Goal: Task Accomplishment & Management: Complete application form

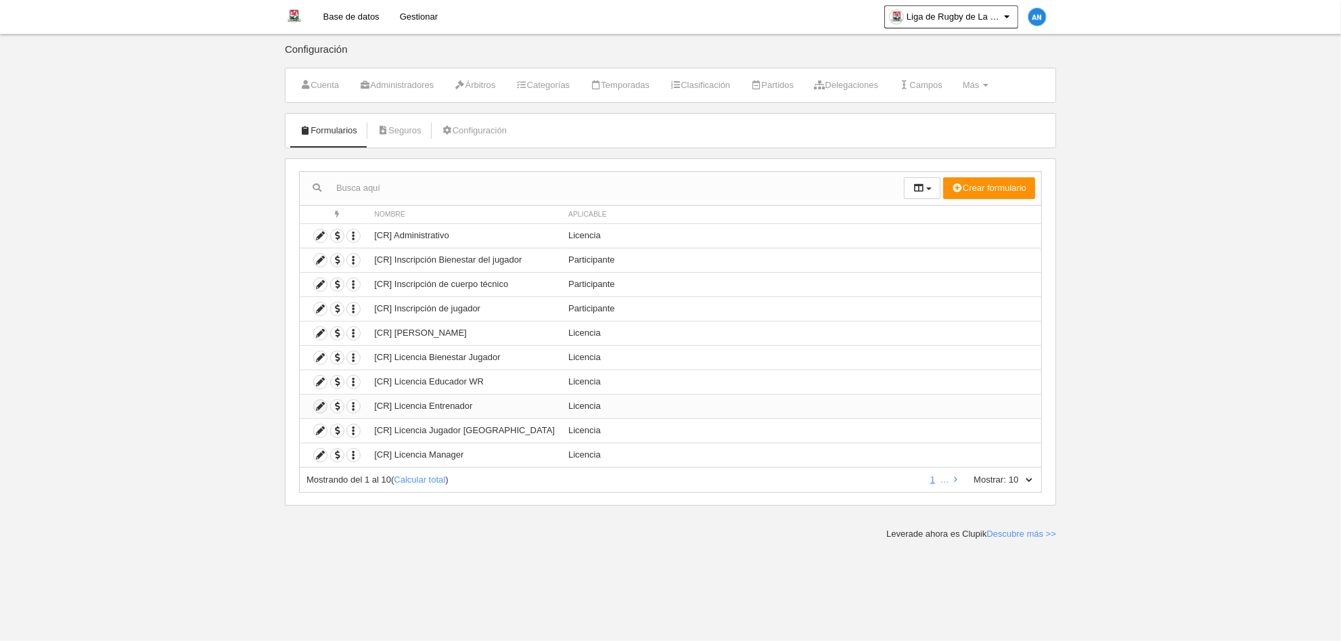
click at [320, 400] on icon at bounding box center [320, 406] width 13 height 13
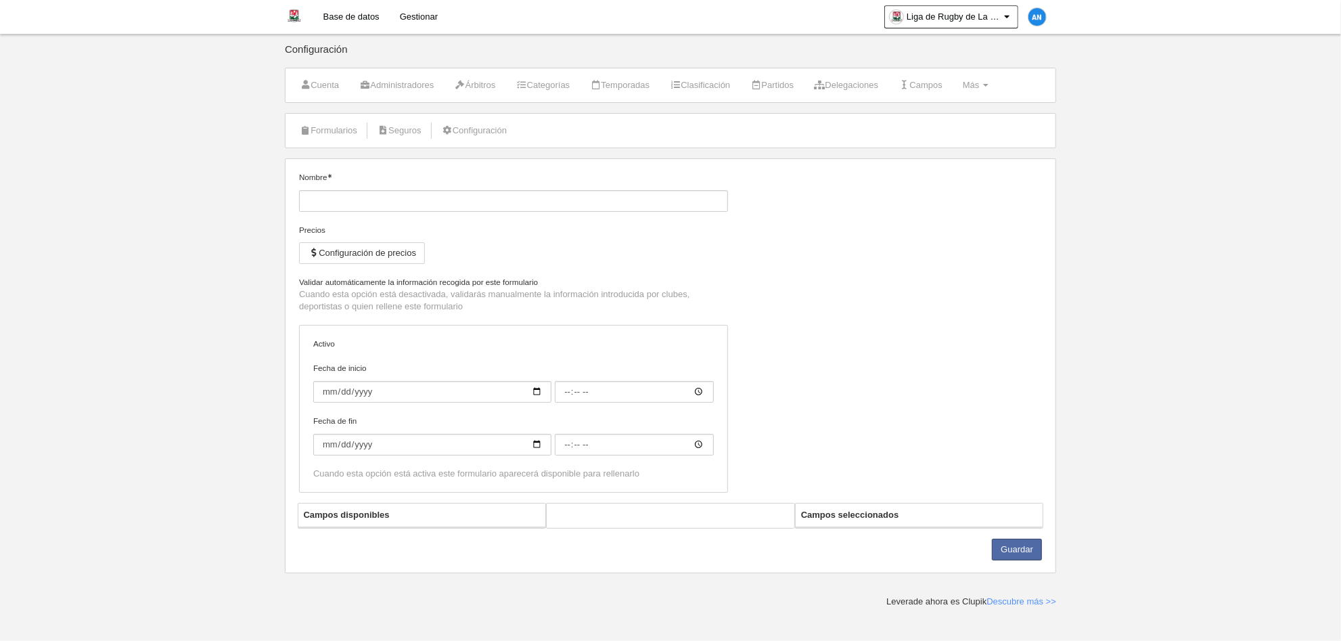
type input "[CR] Licencia Entrenador"
checkbox input "true"
select select "selected"
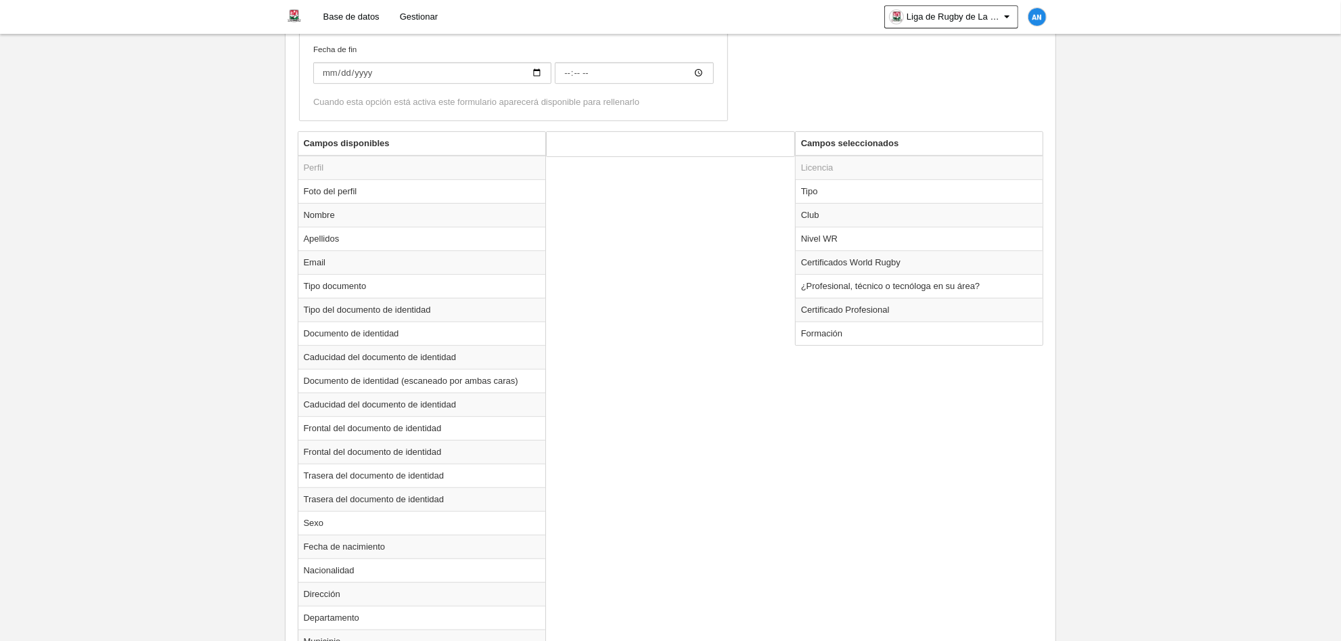
scroll to position [451, 0]
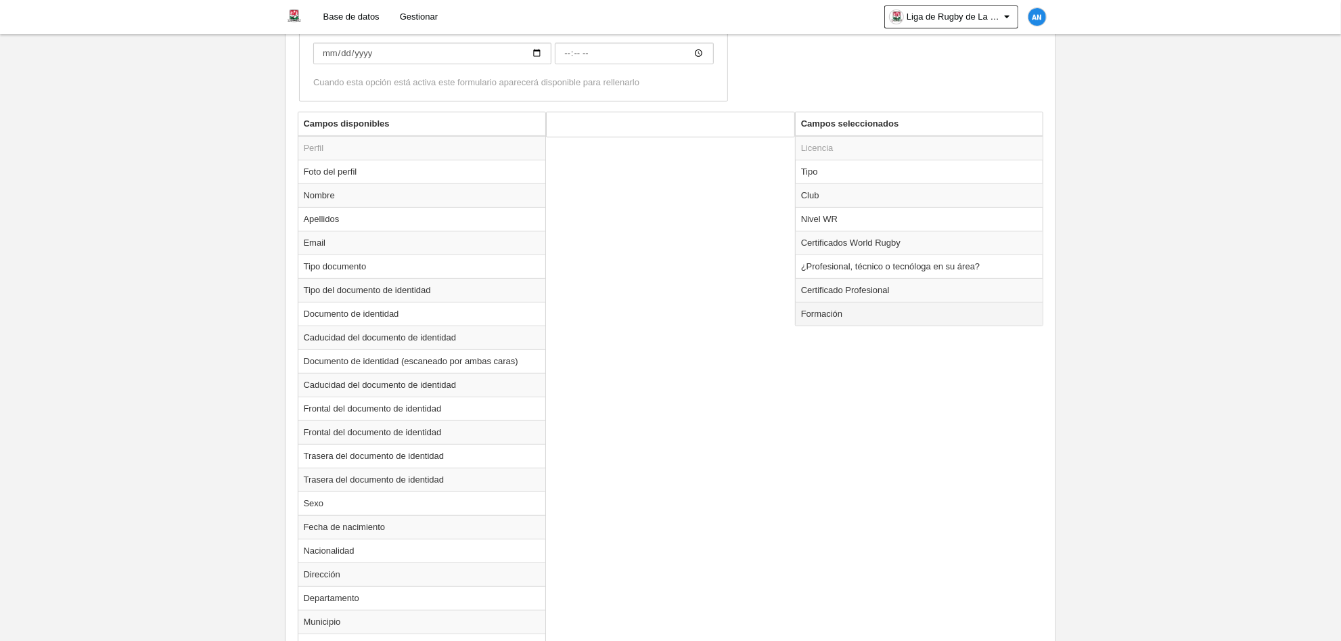
click at [820, 312] on td "Formación" at bounding box center [920, 314] width 248 height 24
radio input "true"
select select
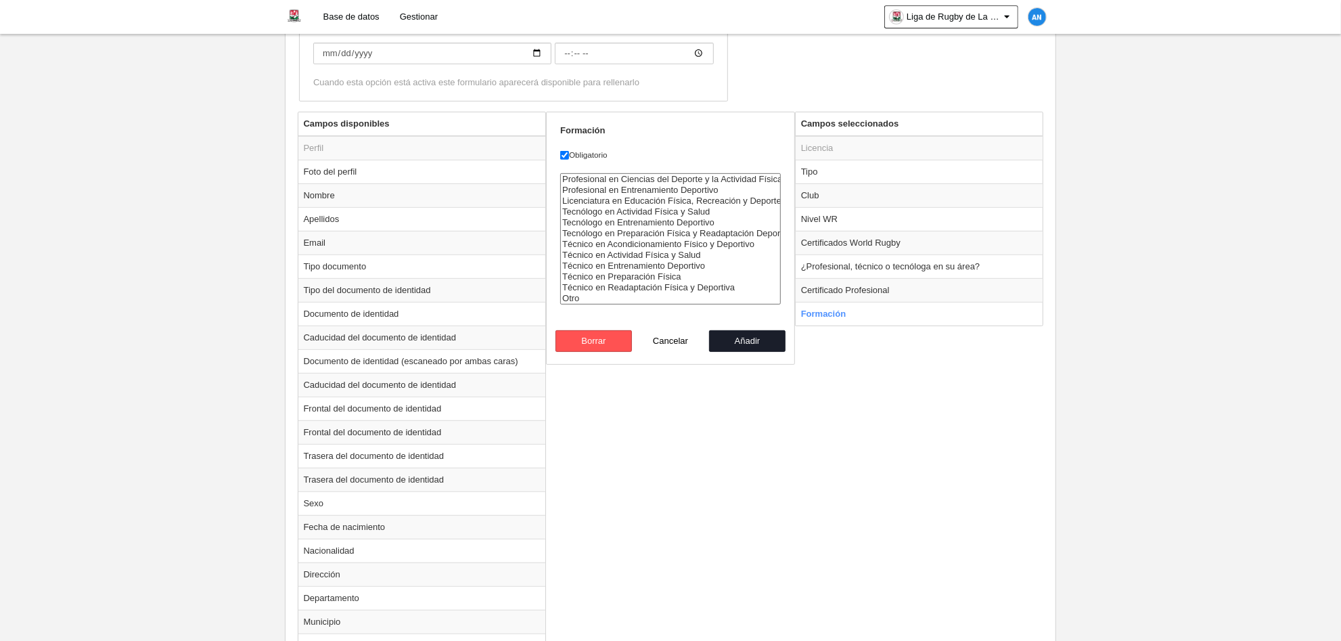
drag, startPoint x: 180, startPoint y: 286, endPoint x: 170, endPoint y: 298, distance: 15.9
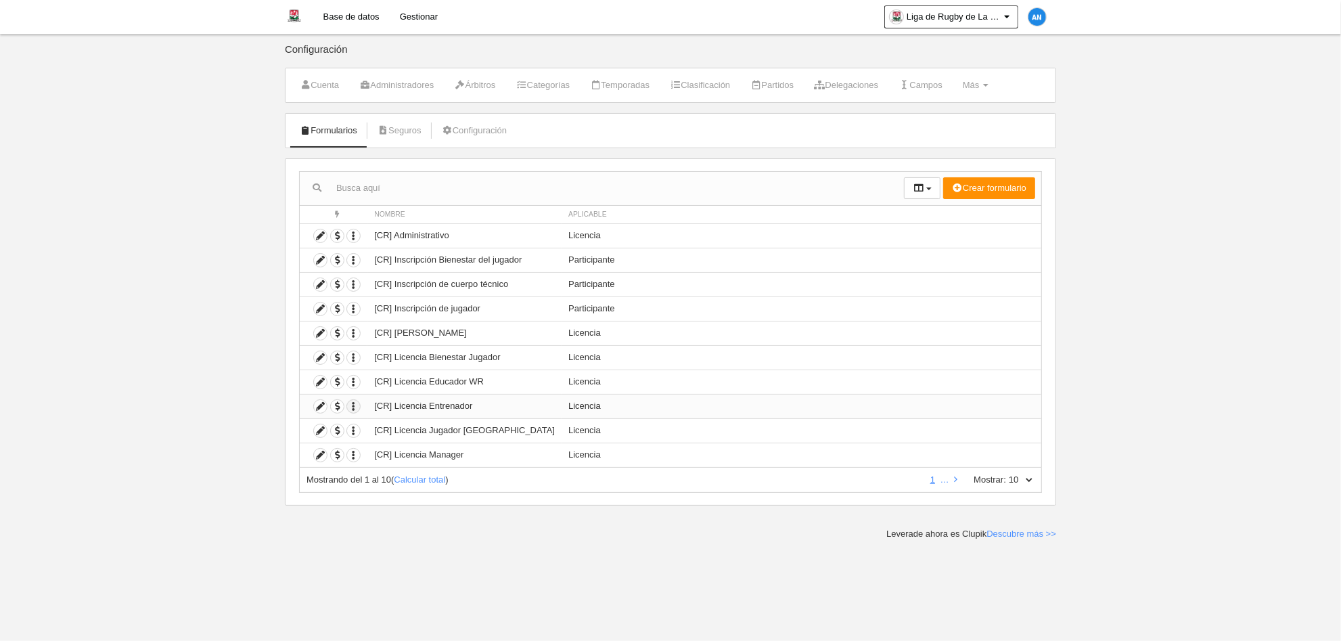
click at [354, 402] on icon "button" at bounding box center [353, 406] width 13 height 13
click at [415, 424] on span "Duplicar formulario" at bounding box center [402, 424] width 85 height 10
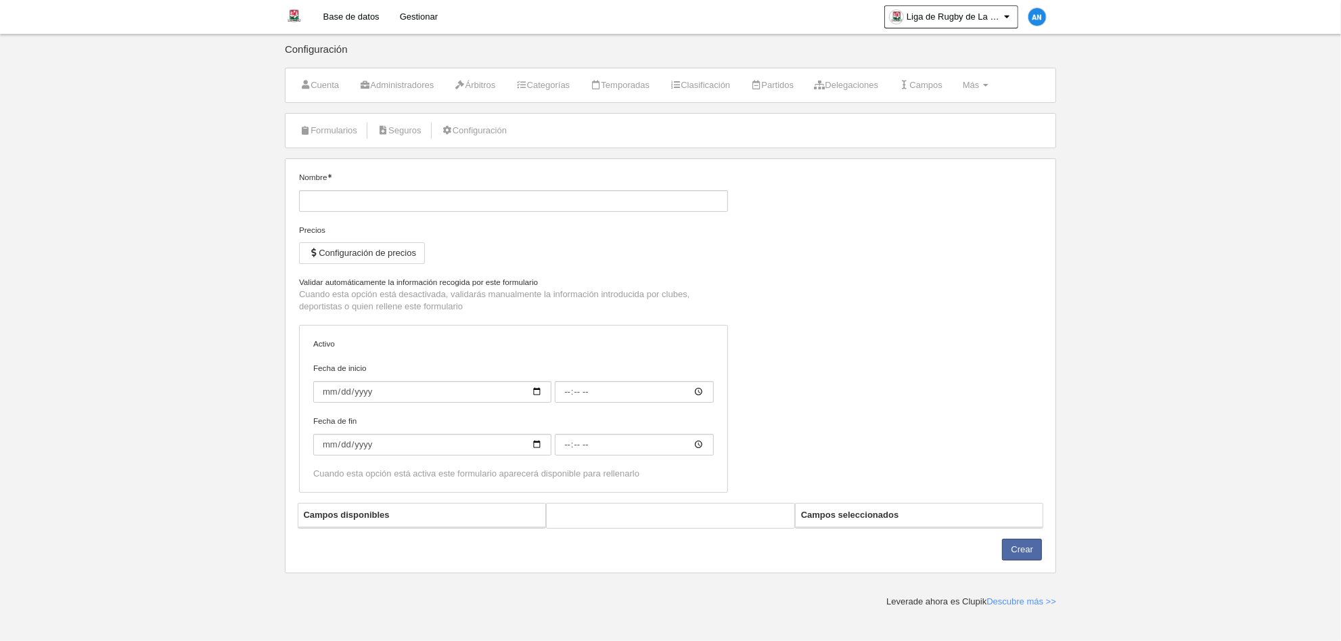
type input "[CR] Licencia Entrenador (Copia)"
checkbox input "true"
select select "selected"
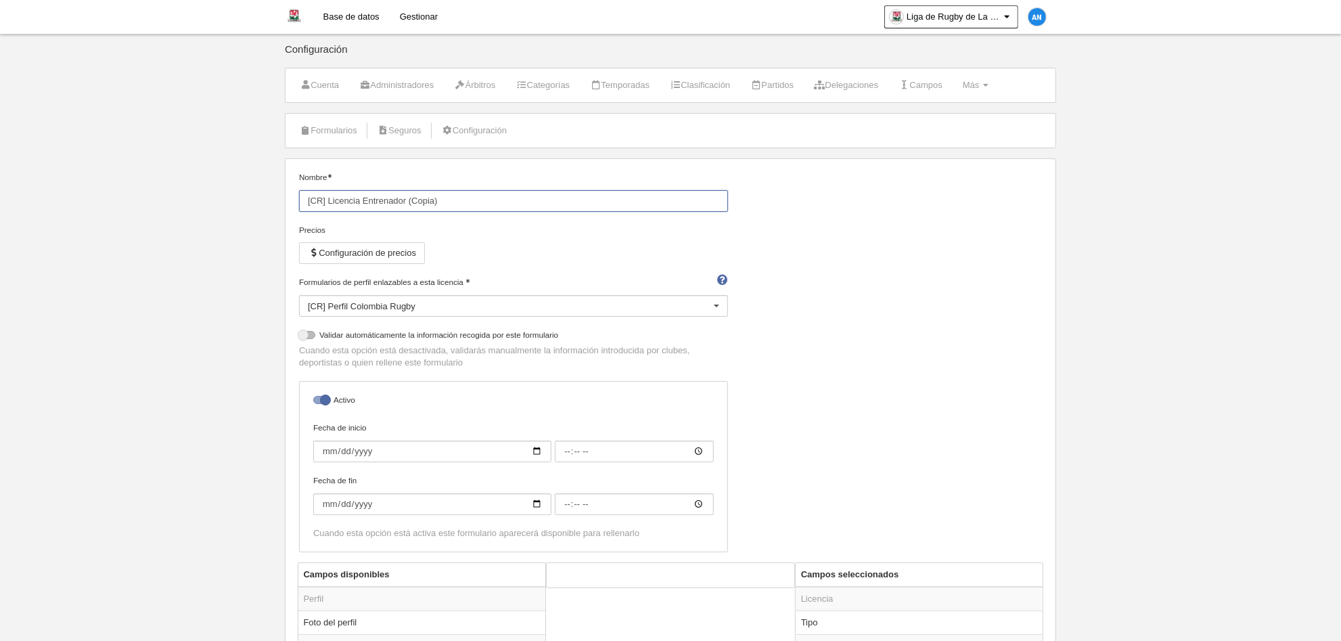
drag, startPoint x: 451, startPoint y: 200, endPoint x: 410, endPoint y: 205, distance: 41.5
click at [410, 205] on input "[CR] Licencia Entrenador (Copia)" at bounding box center [513, 201] width 429 height 22
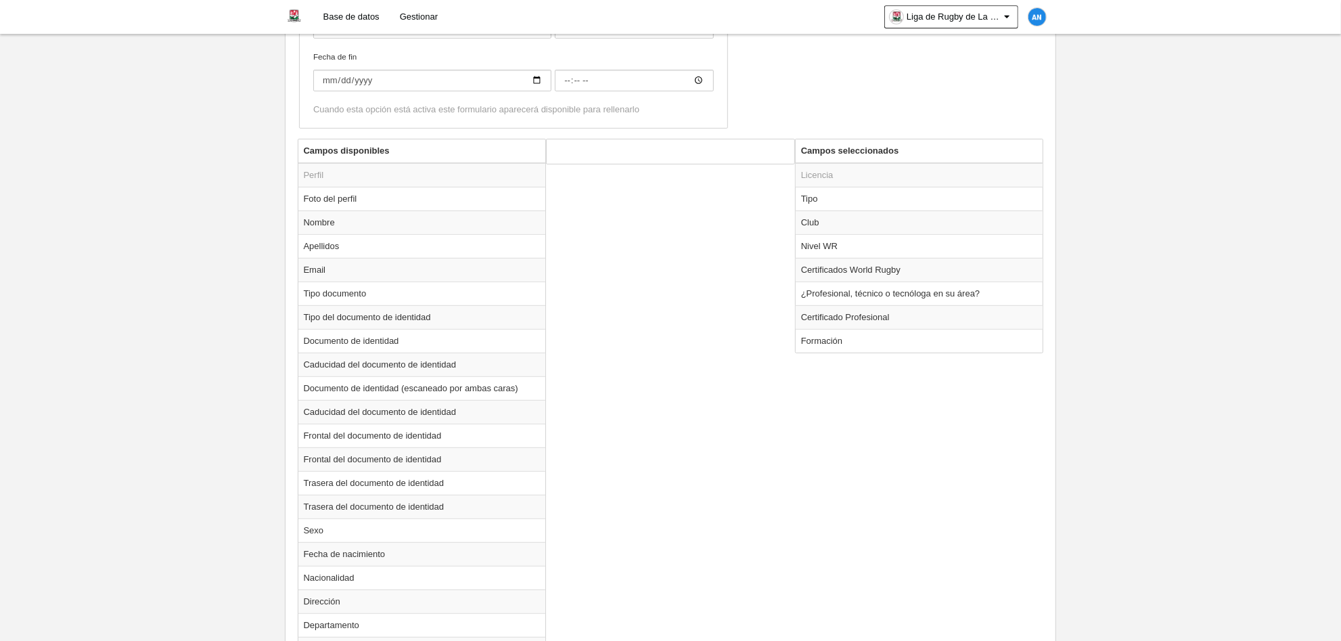
scroll to position [451, 0]
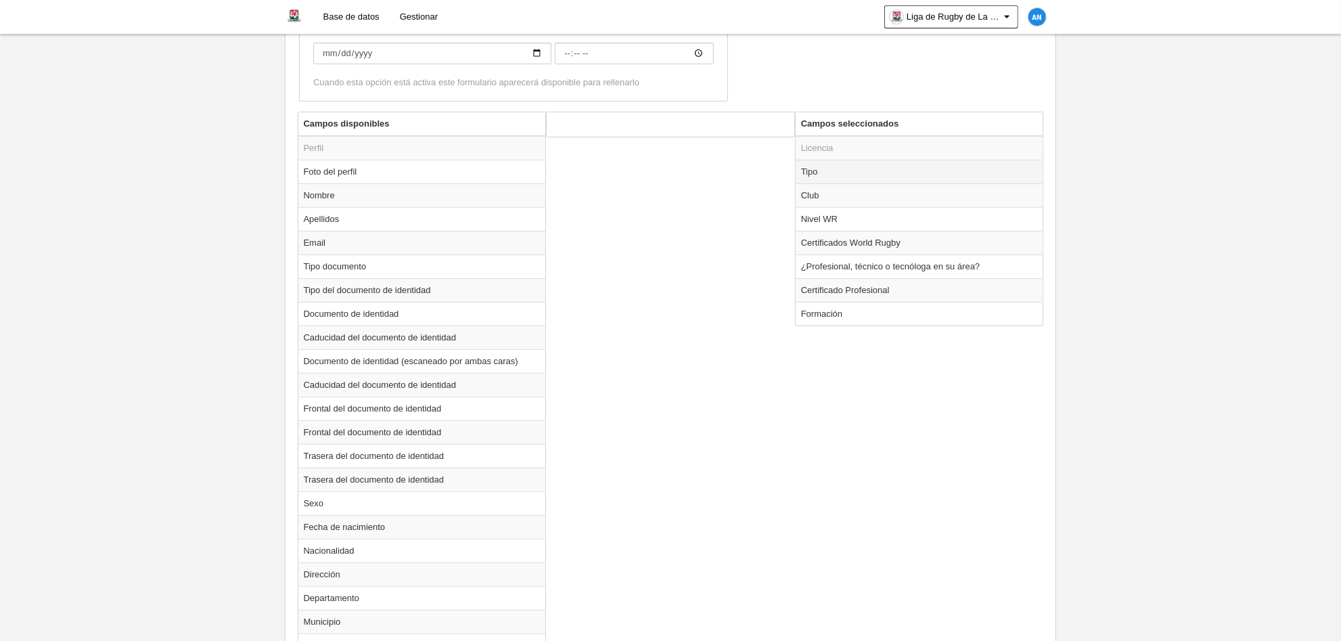
type input "[La Guajira] Licencia Entrenador"
click at [873, 170] on td "Tipo" at bounding box center [920, 172] width 248 height 24
radio input "true"
select select "staff"
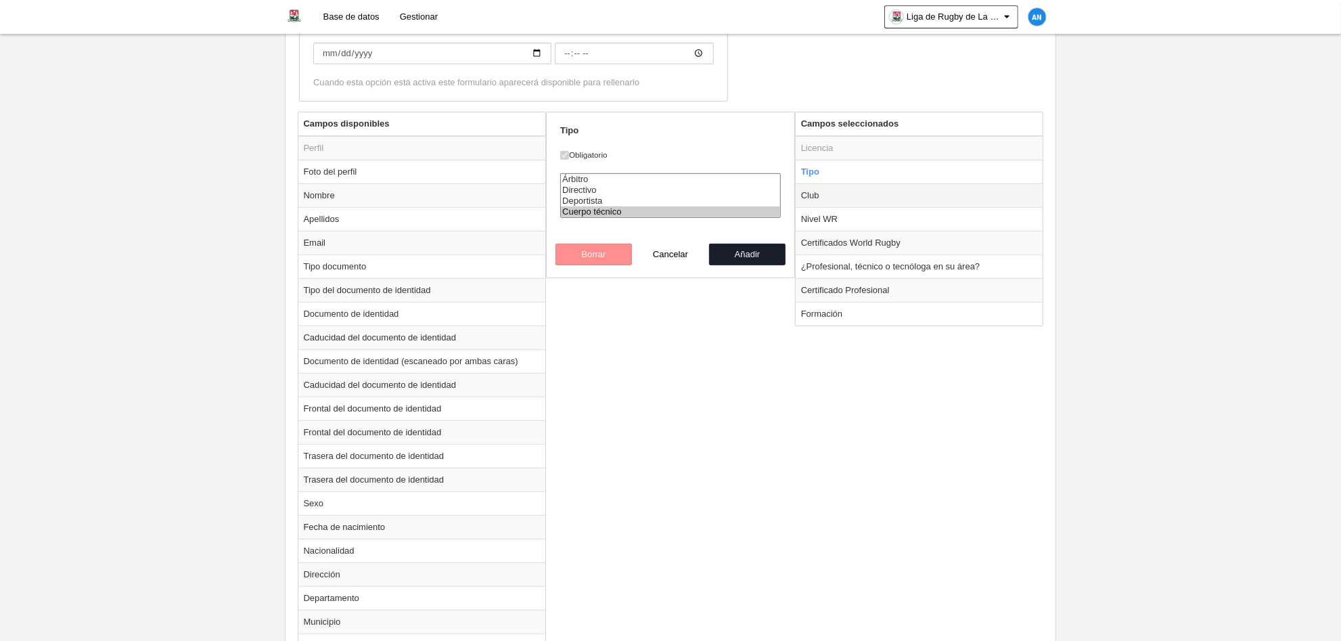
click at [873, 189] on td "Club" at bounding box center [920, 195] width 248 height 24
radio input "false"
radio input "true"
select select
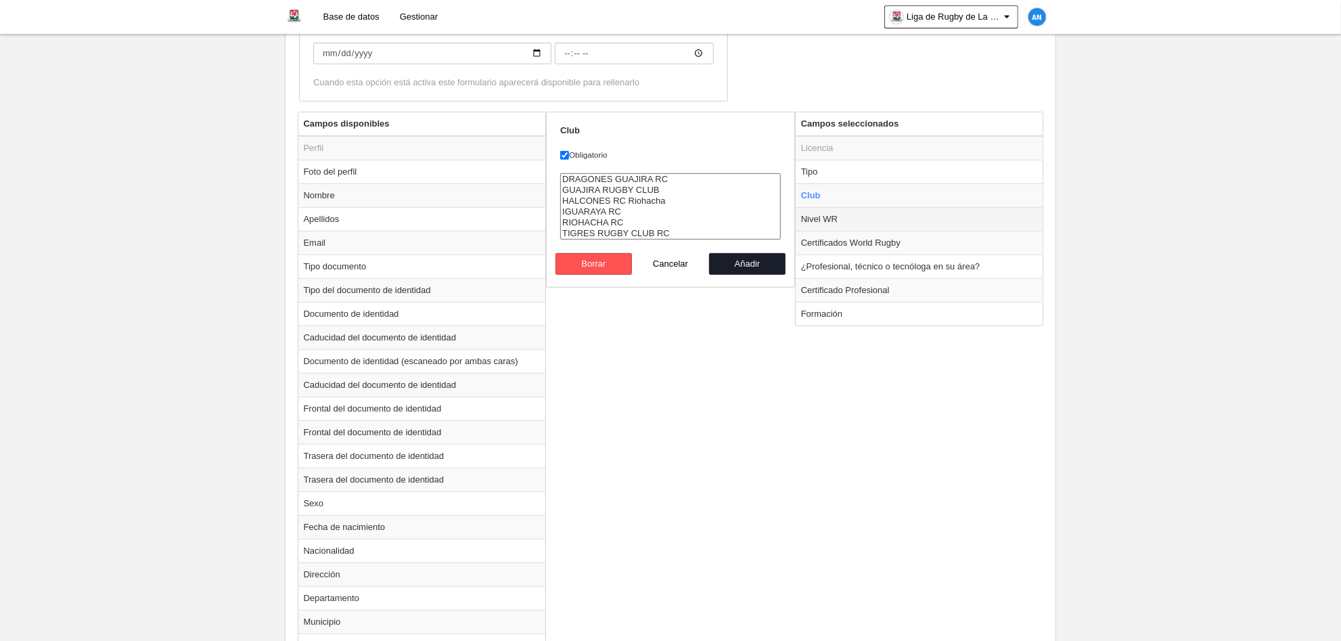
click at [880, 215] on td "Nivel WR" at bounding box center [920, 219] width 248 height 24
radio input "false"
radio input "true"
select select
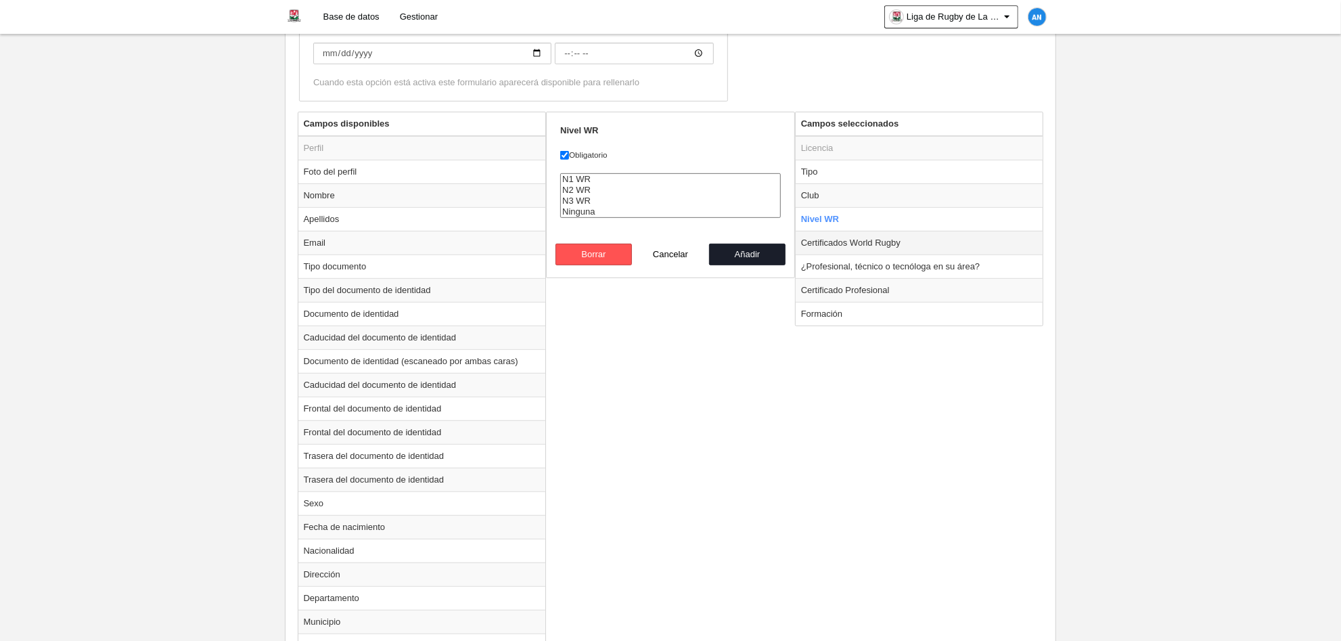
click at [884, 234] on td "Certificados World Rugby" at bounding box center [920, 243] width 248 height 24
radio input "false"
radio input "true"
checkbox input "false"
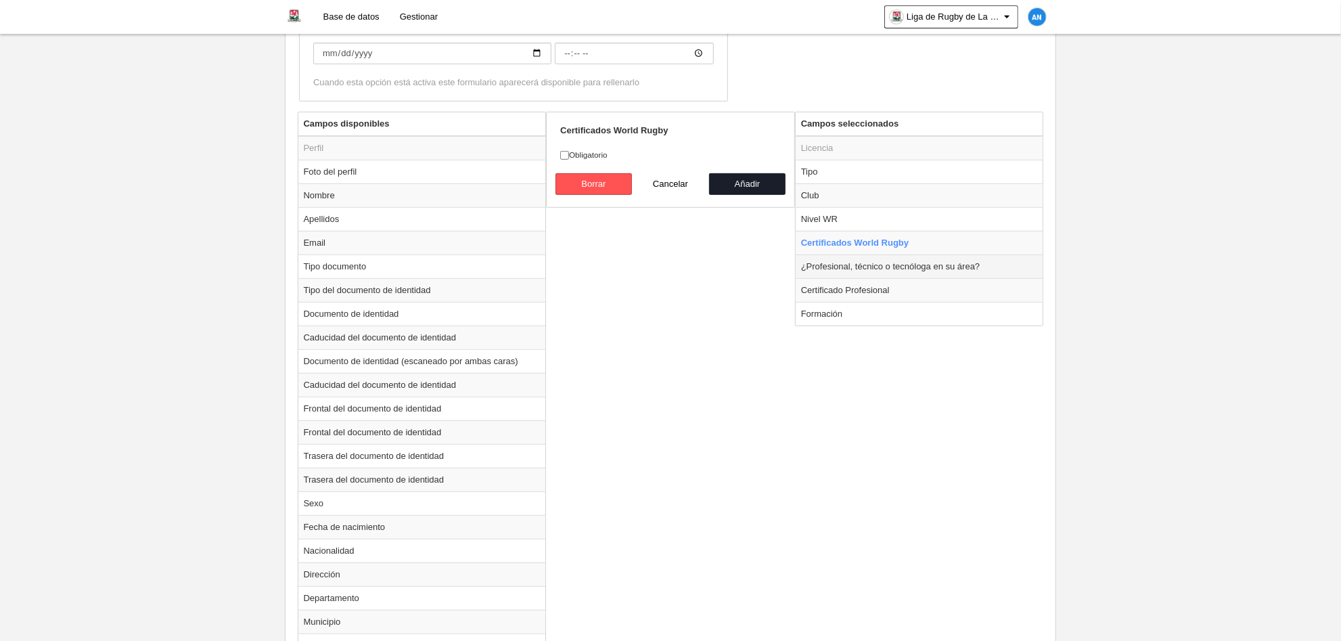
click at [896, 260] on td "¿Profesional, técnico o tecnóloga en su área?" at bounding box center [920, 266] width 248 height 24
radio input "false"
radio input "true"
checkbox input "true"
select select
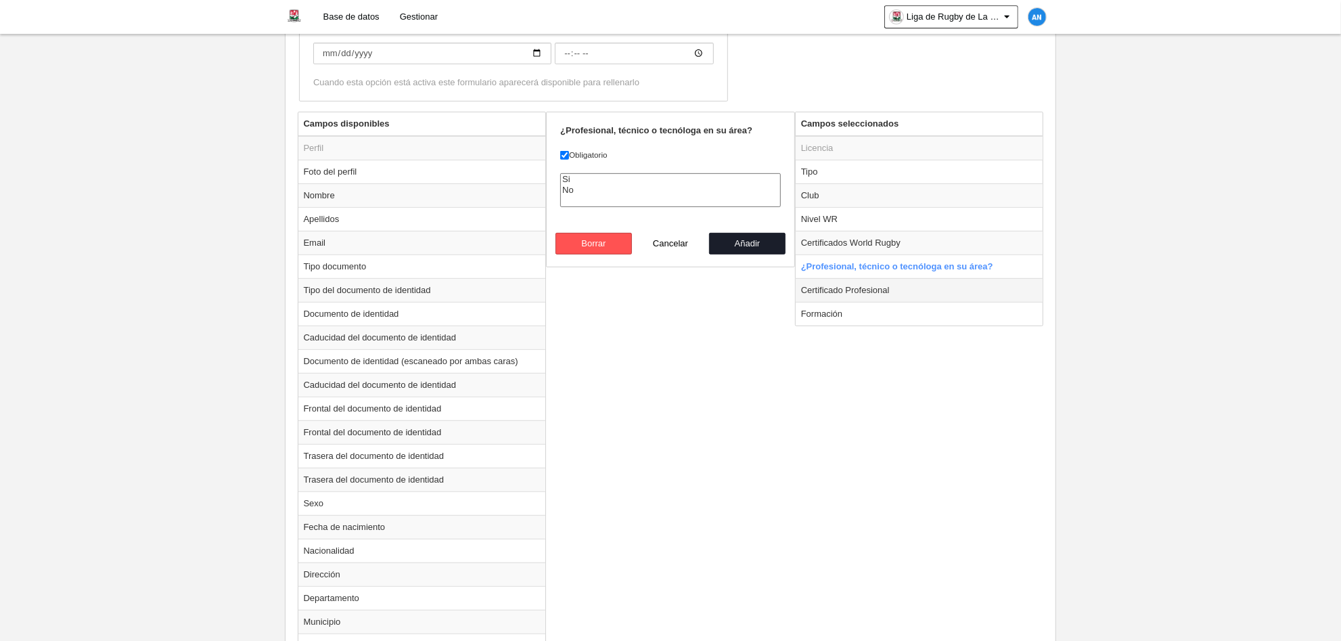
click at [896, 286] on td "Certificado Profesional" at bounding box center [920, 290] width 248 height 24
radio input "false"
radio input "true"
checkbox input "false"
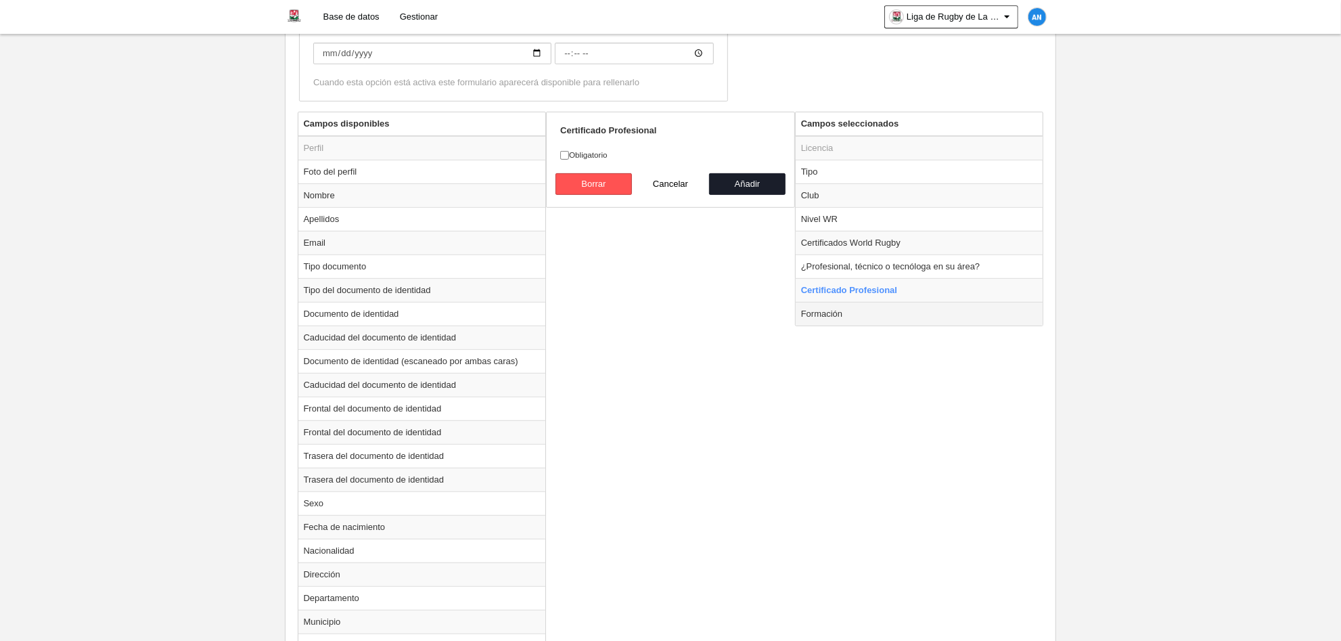
click at [891, 302] on td "Formación" at bounding box center [920, 314] width 248 height 24
radio input "false"
radio input "true"
checkbox input "true"
select select
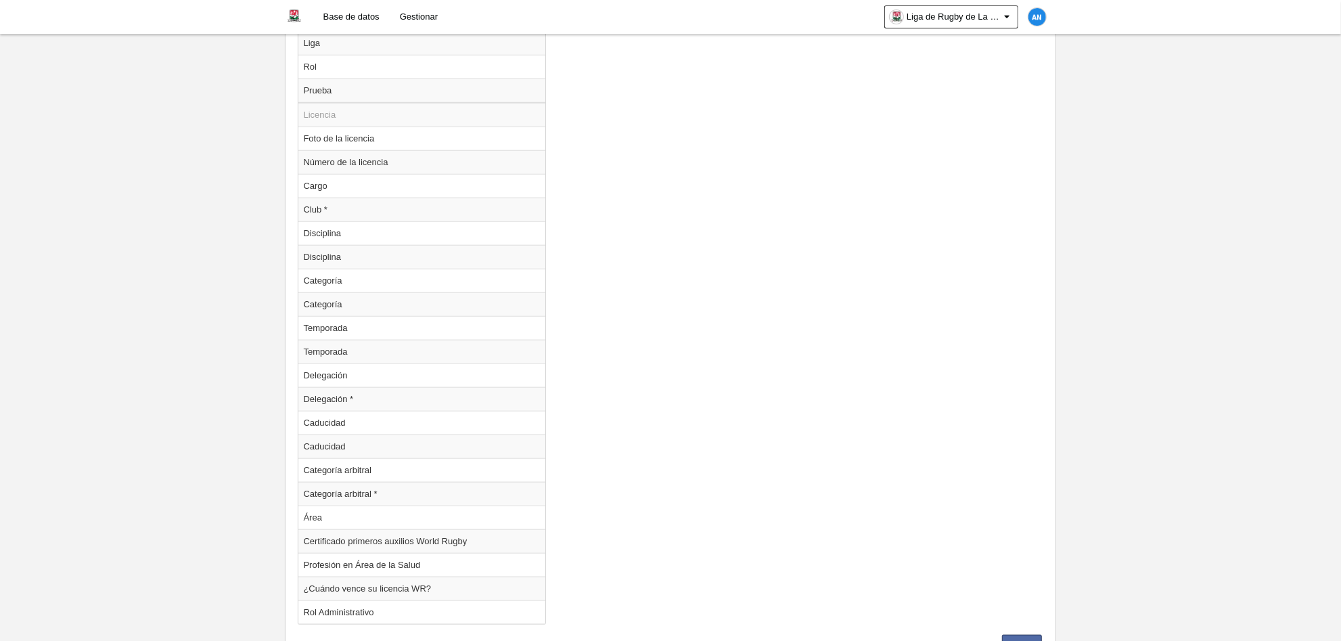
scroll to position [1212, 0]
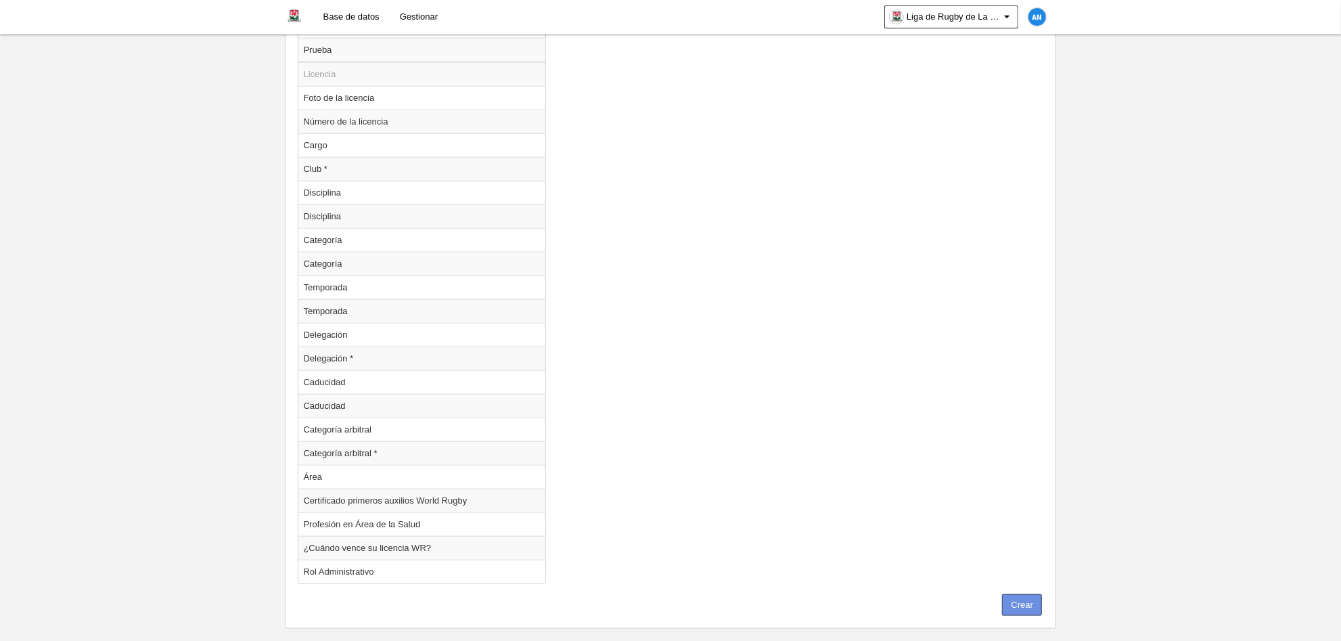
click at [1033, 594] on button "Crear" at bounding box center [1022, 605] width 40 height 22
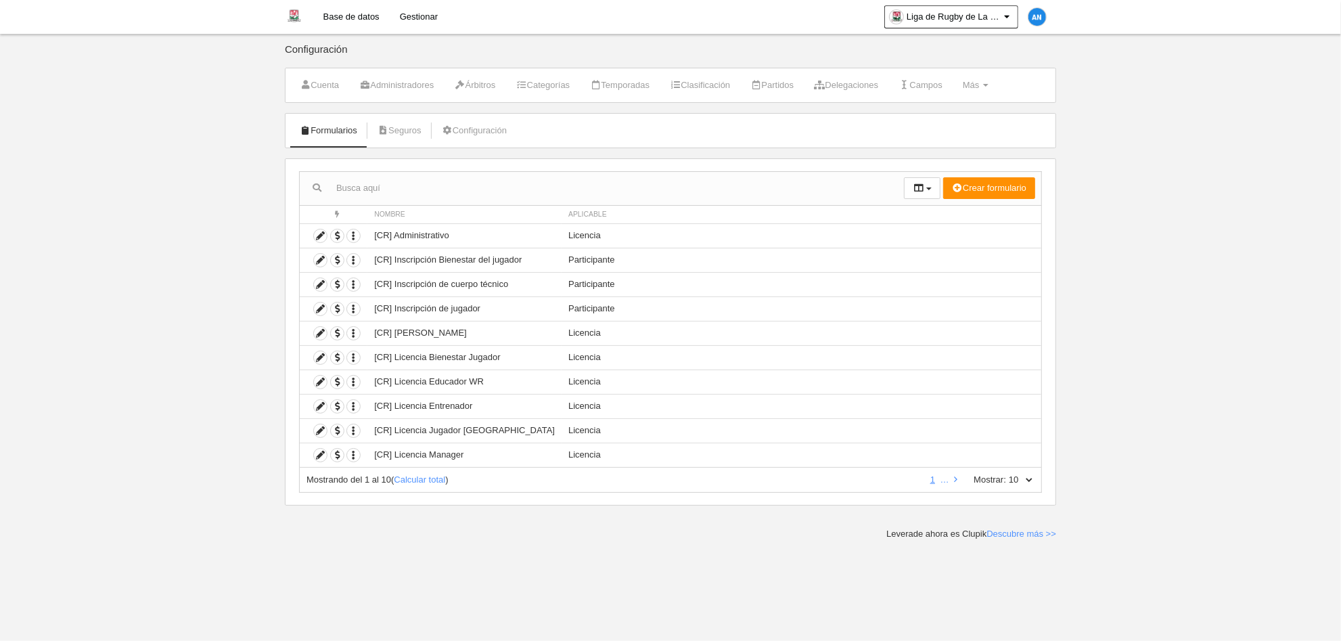
click at [298, 21] on img at bounding box center [294, 16] width 17 height 16
